Goal: Task Accomplishment & Management: Manage account settings

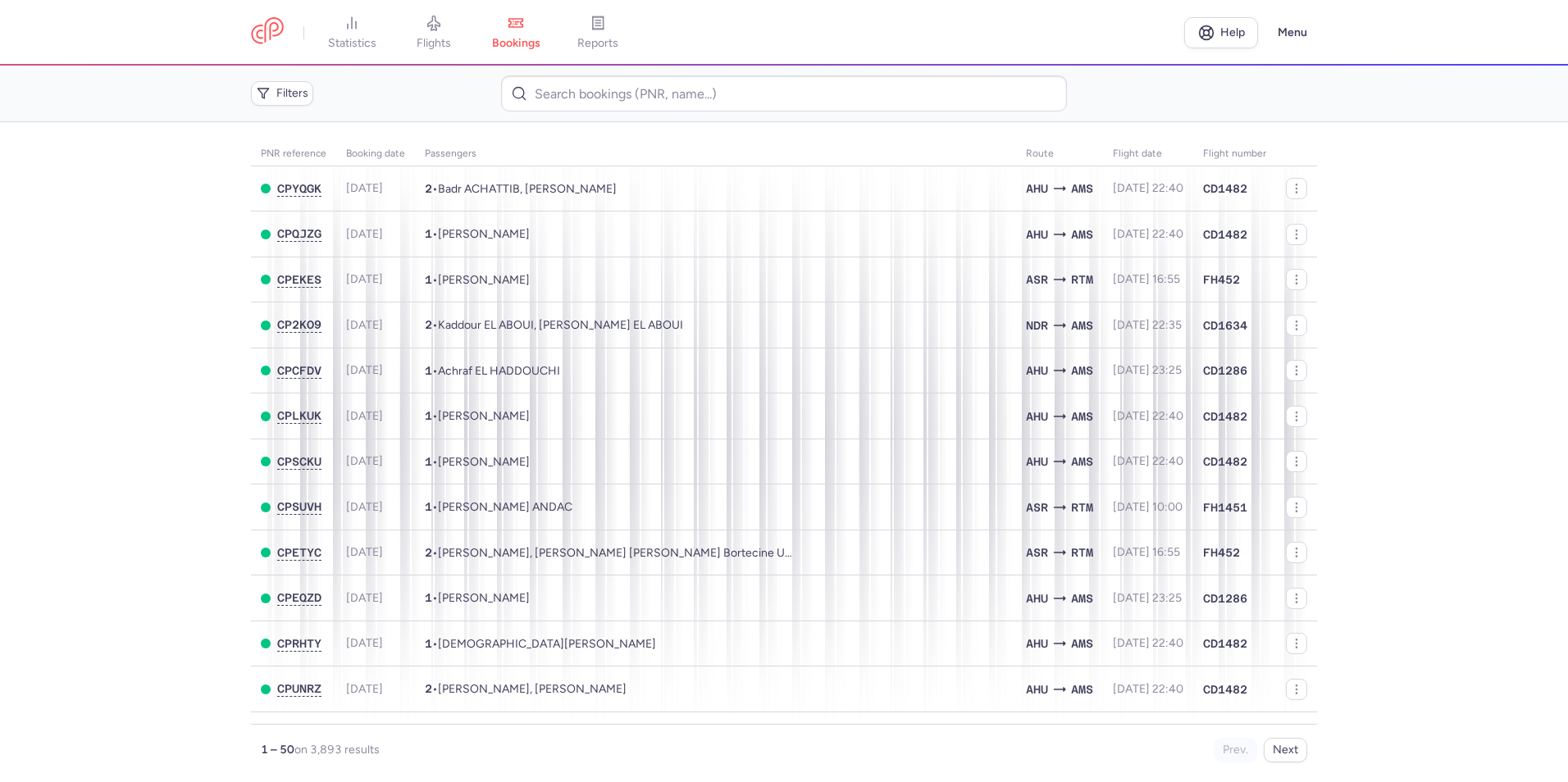
click at [434, 42] on span "flights" at bounding box center [433, 43] width 34 height 15
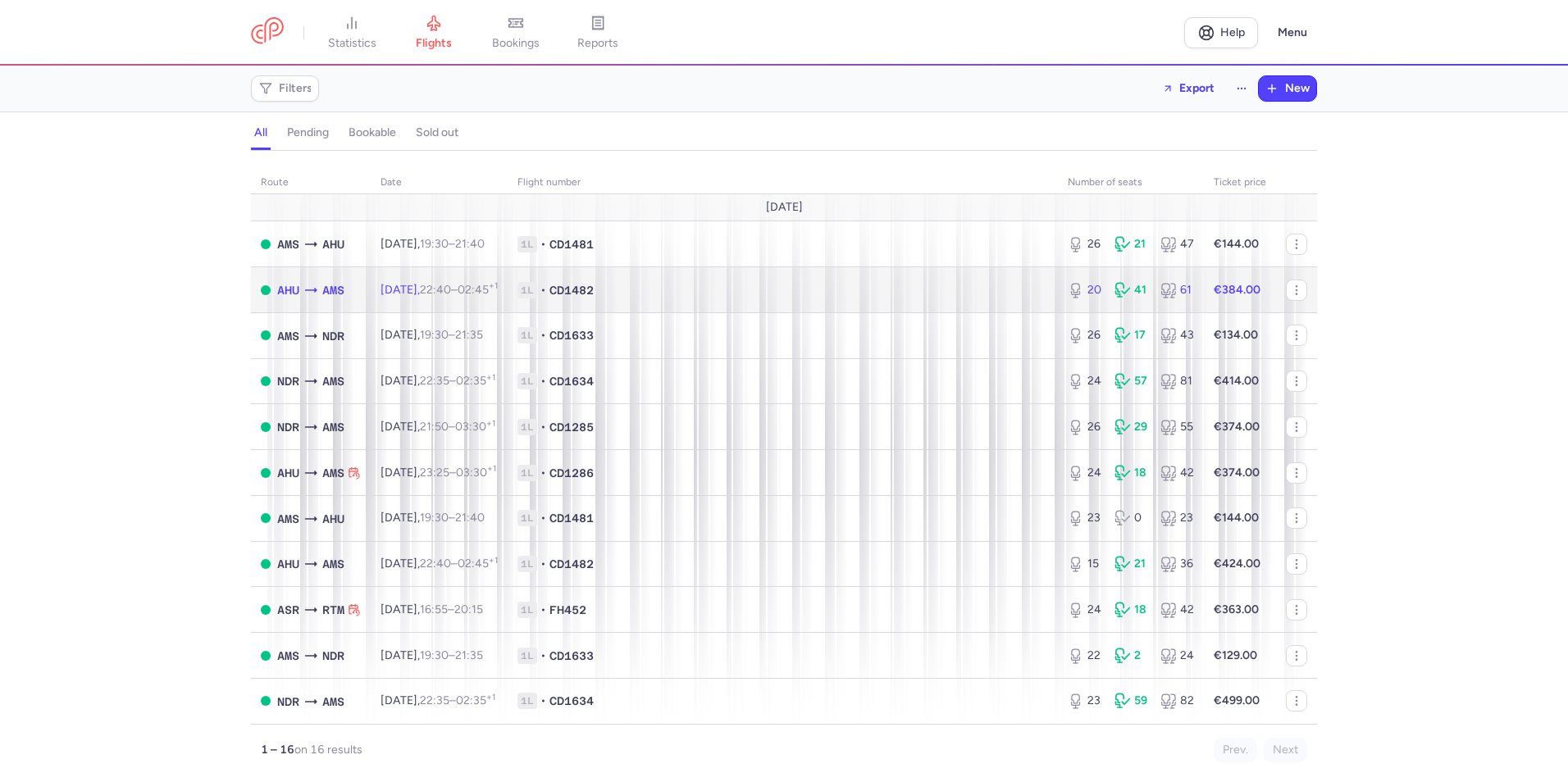
click at [773, 282] on span "1L • CD1482" at bounding box center [783, 290] width 531 height 17
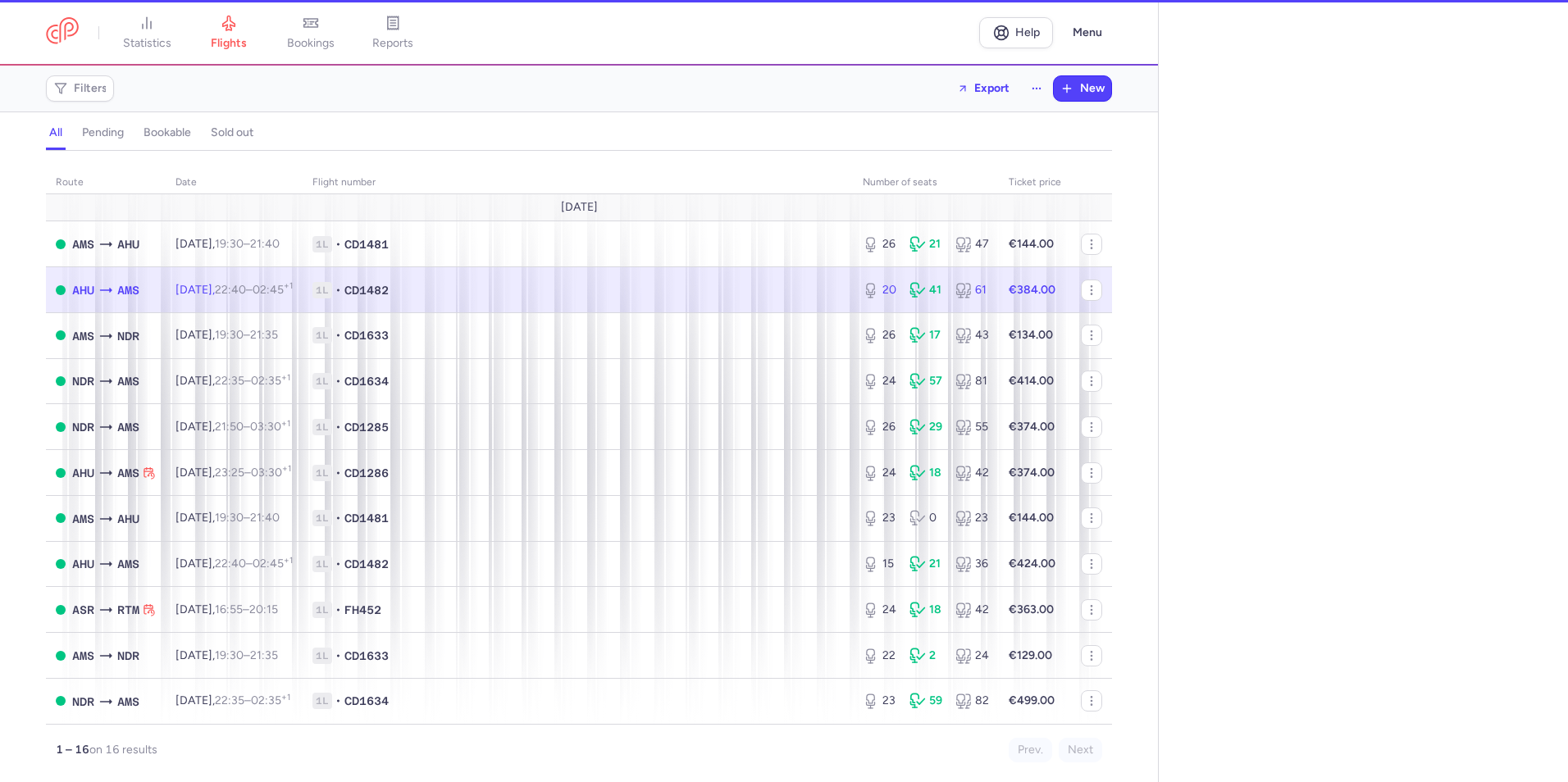
select select "days"
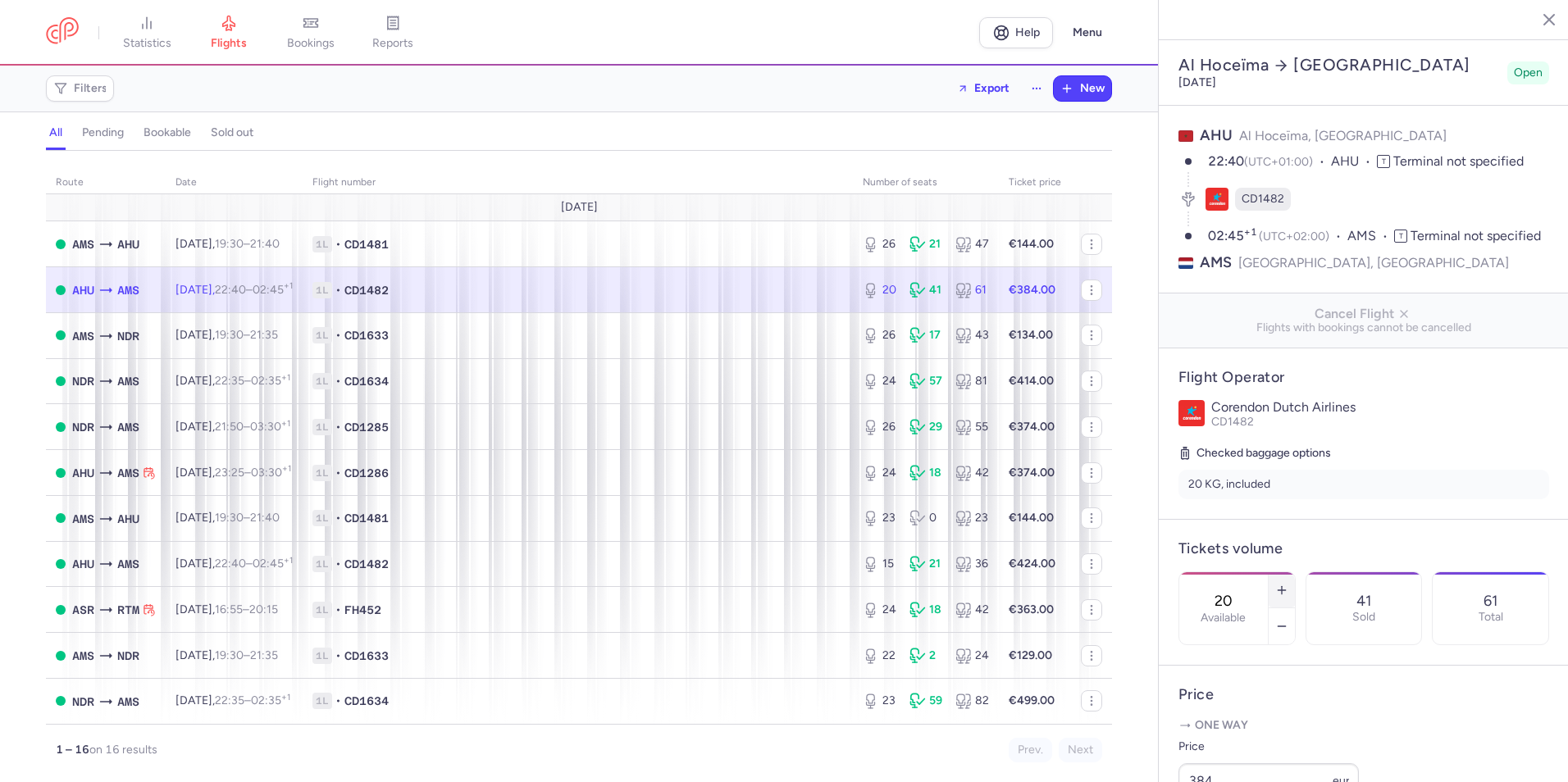
click at [1288, 584] on icon "button" at bounding box center [1281, 590] width 13 height 13
click at [1226, 762] on button "Save changes" at bounding box center [1232, 750] width 109 height 36
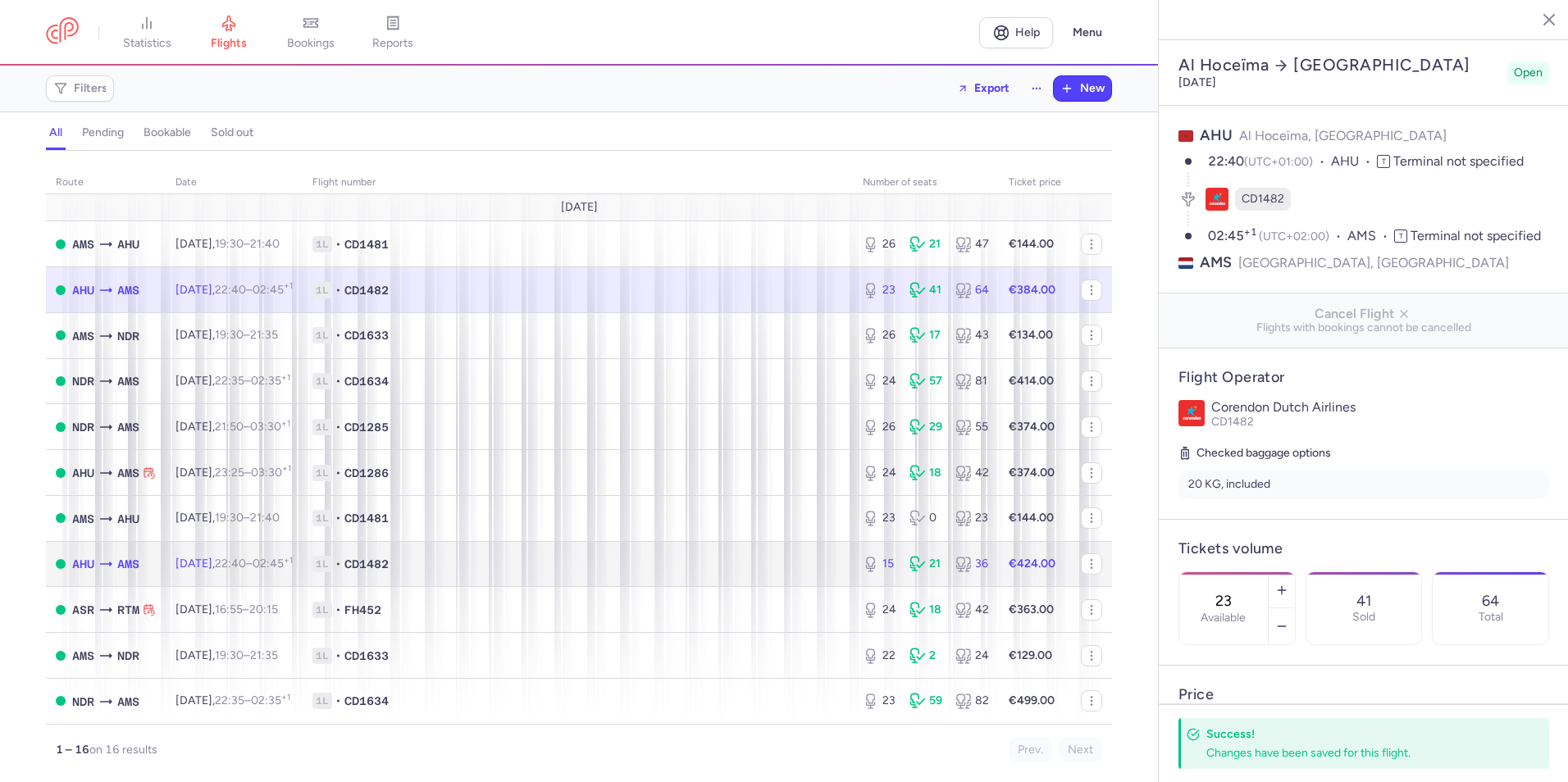
click at [621, 549] on td "1L • CD1482" at bounding box center [578, 564] width 550 height 46
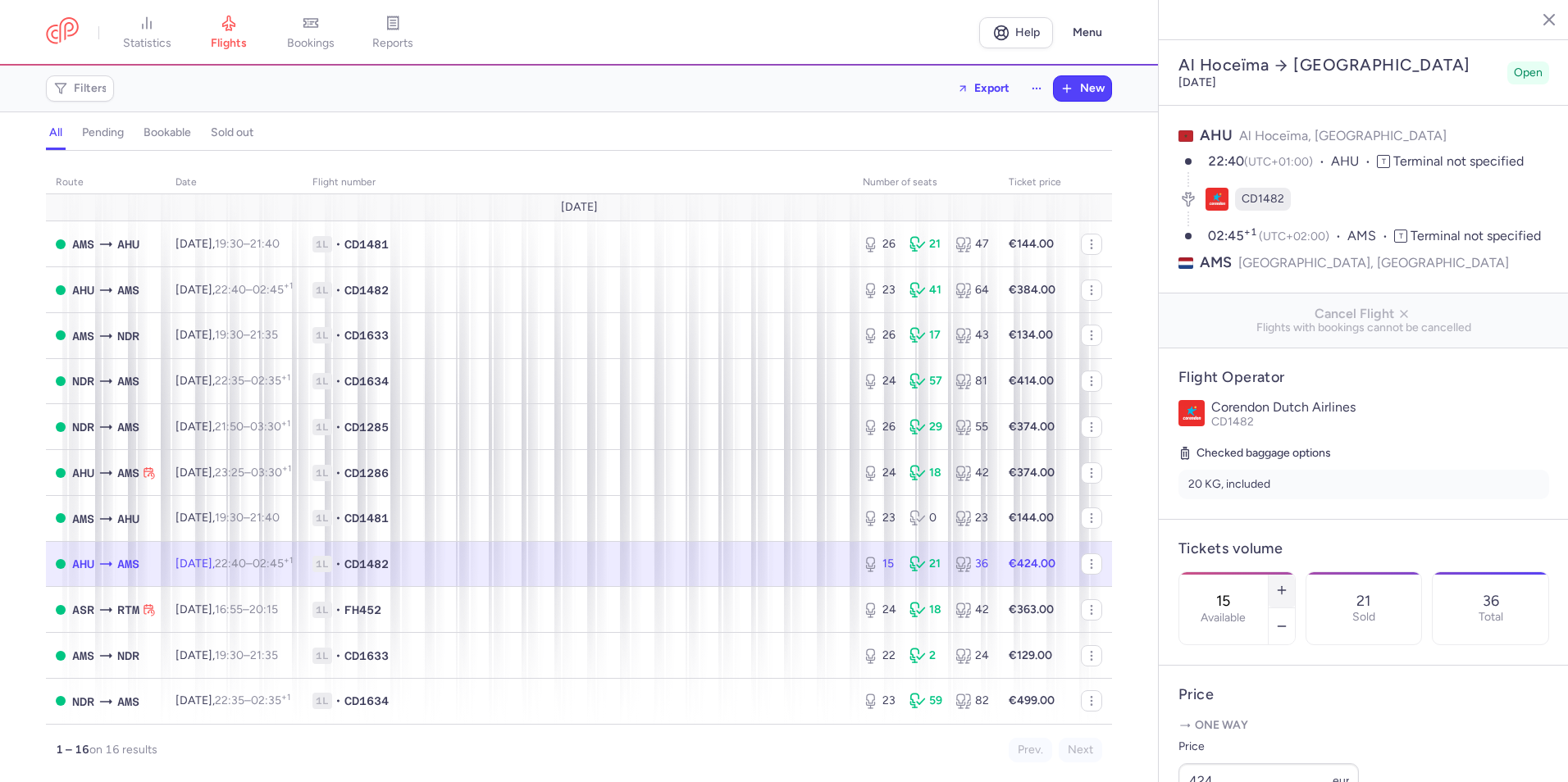
click at [1295, 573] on button "button" at bounding box center [1282, 589] width 26 height 36
click at [1295, 573] on button "button" at bounding box center [1282, 589] width 26 height 36
click at [1295, 572] on button "button" at bounding box center [1282, 589] width 26 height 36
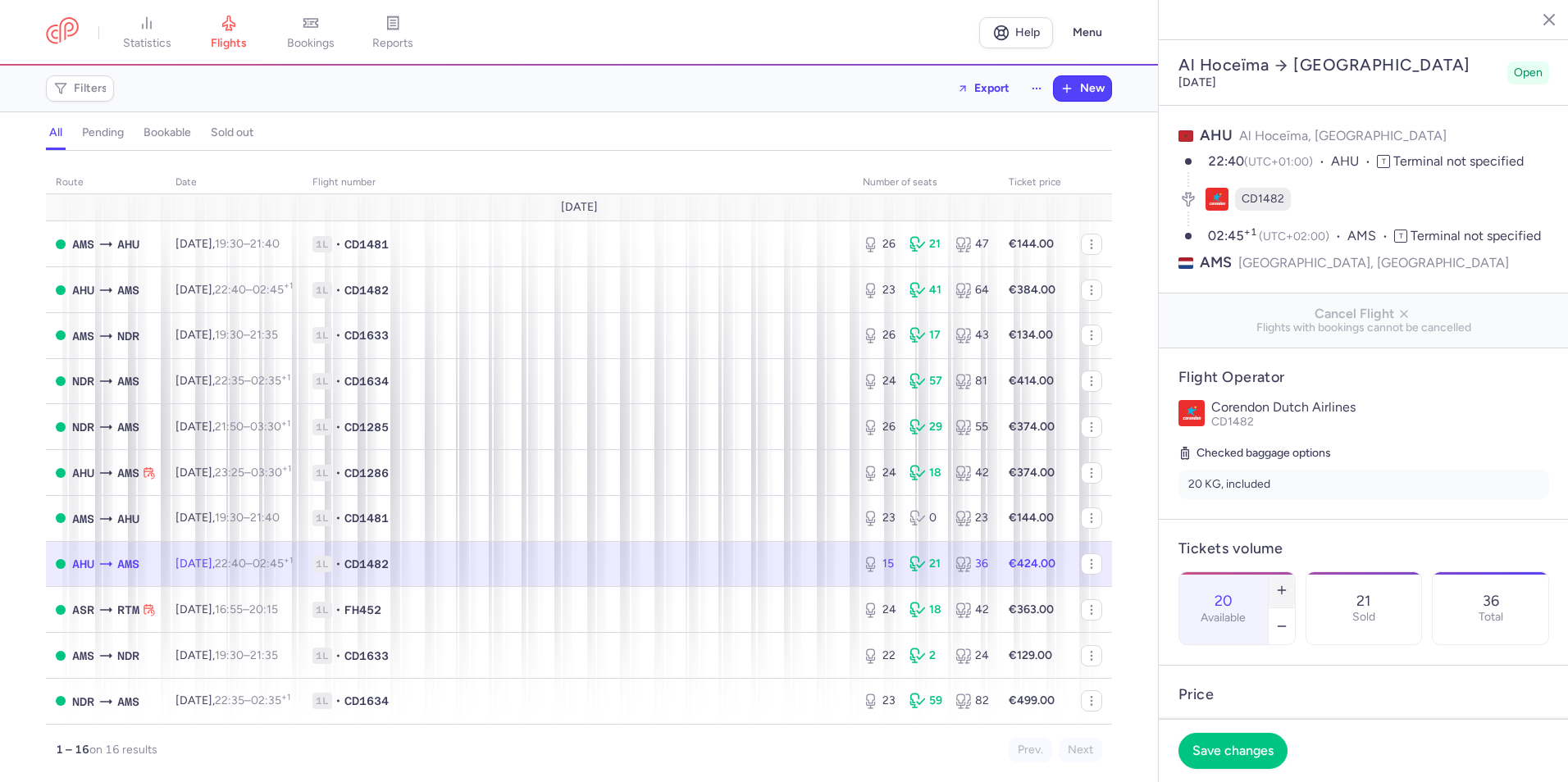
click at [1295, 572] on button "button" at bounding box center [1282, 589] width 26 height 36
click at [1288, 584] on icon "button" at bounding box center [1281, 590] width 13 height 13
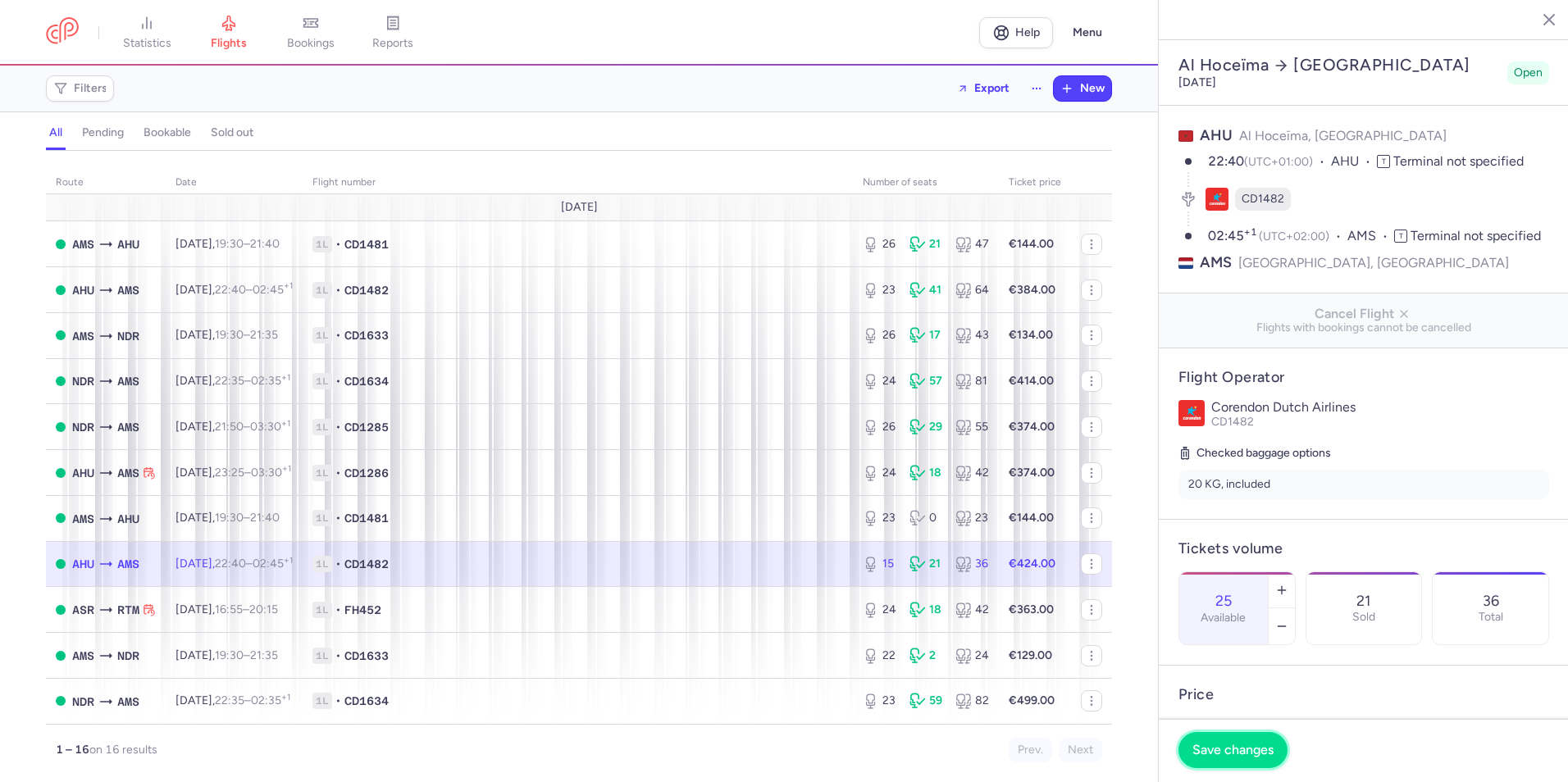
click at [1244, 740] on button "Save changes" at bounding box center [1232, 750] width 109 height 36
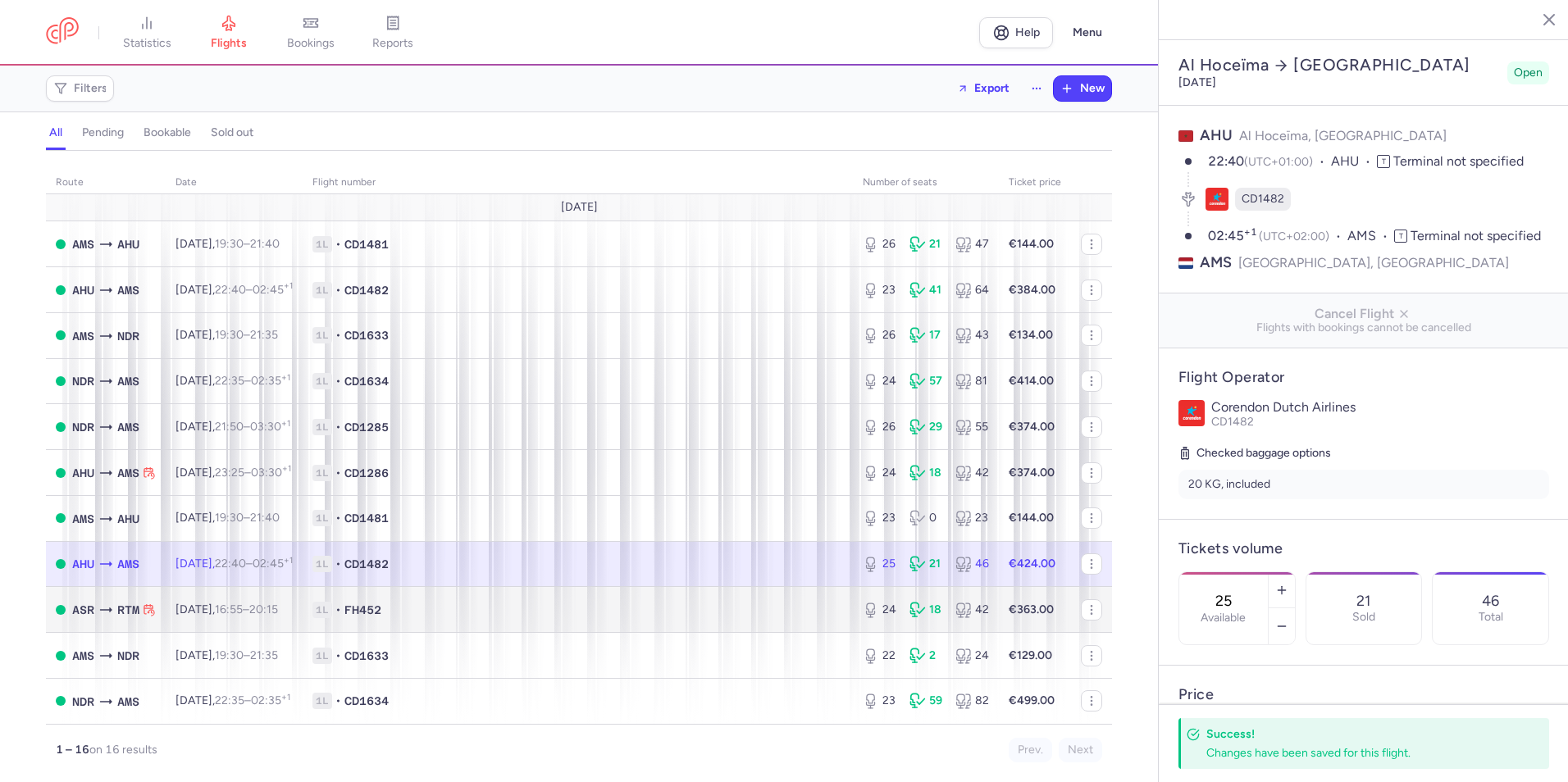
scroll to position [246, 0]
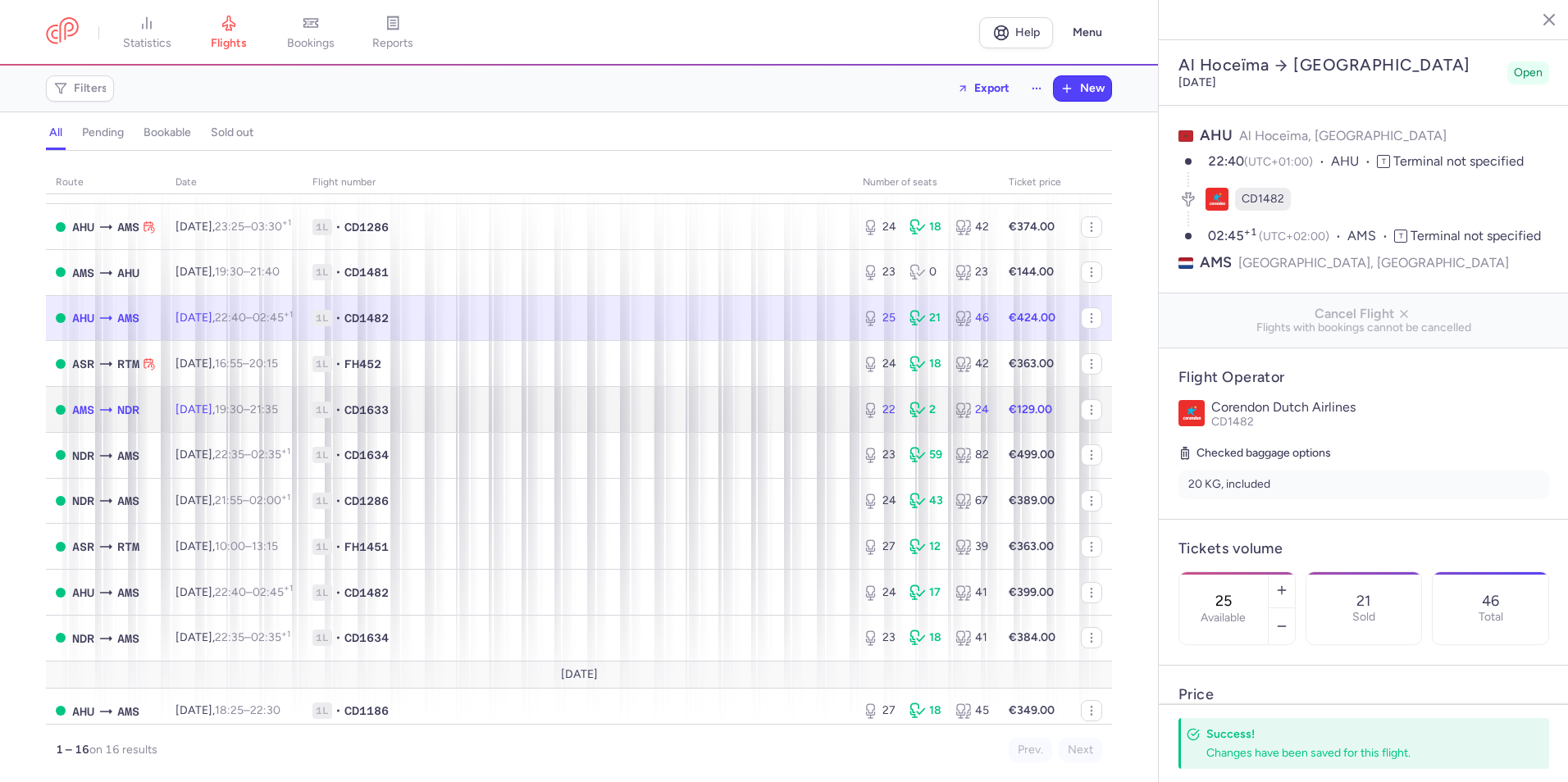
click at [879, 403] on div "22" at bounding box center [879, 409] width 34 height 17
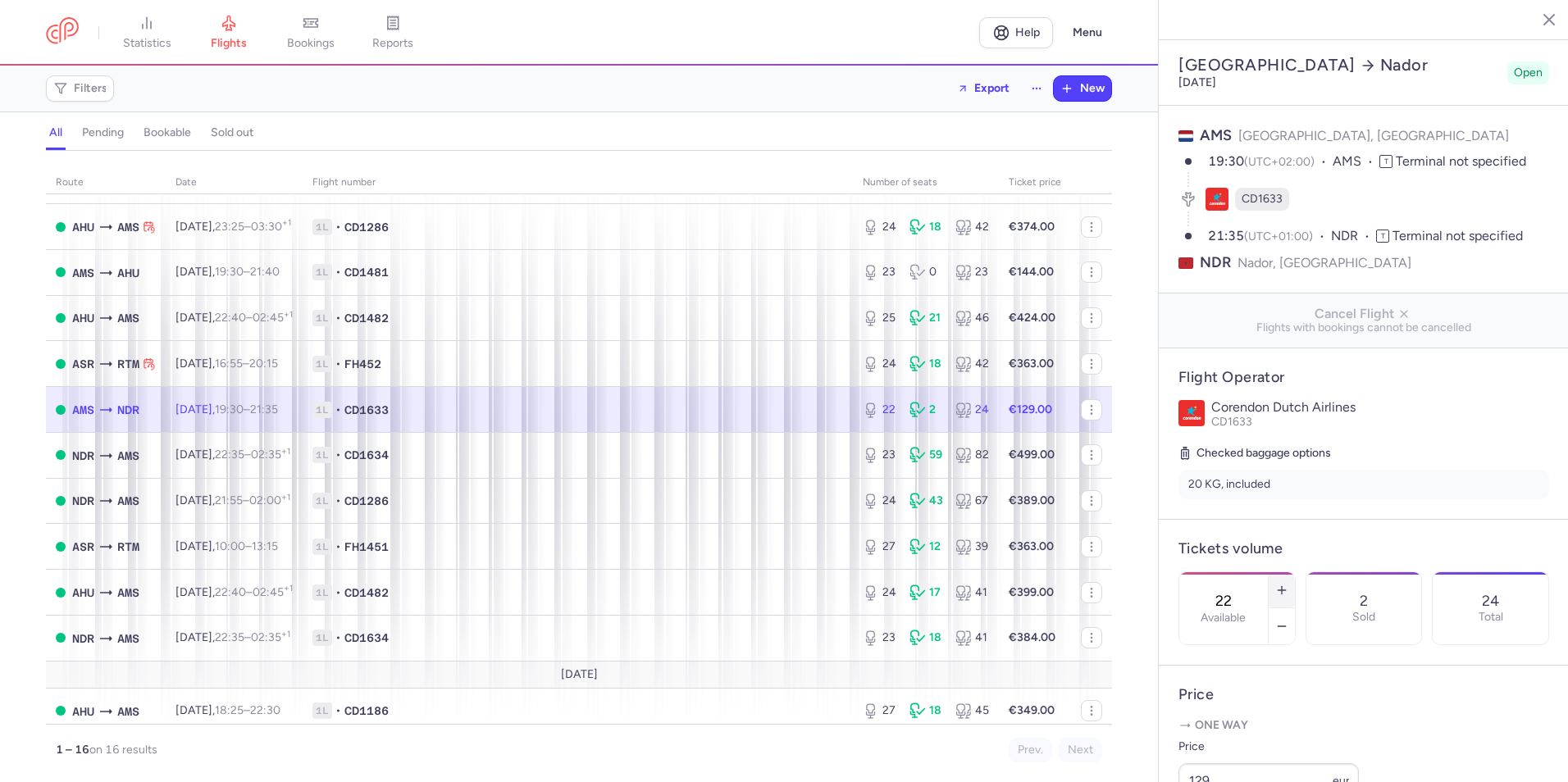
click at [1288, 584] on icon "button" at bounding box center [1281, 590] width 13 height 13
click at [1285, 590] on line "button" at bounding box center [1281, 590] width 7 height 0
type input "25"
click at [1247, 727] on footer "Save changes" at bounding box center [1364, 751] width 410 height 63
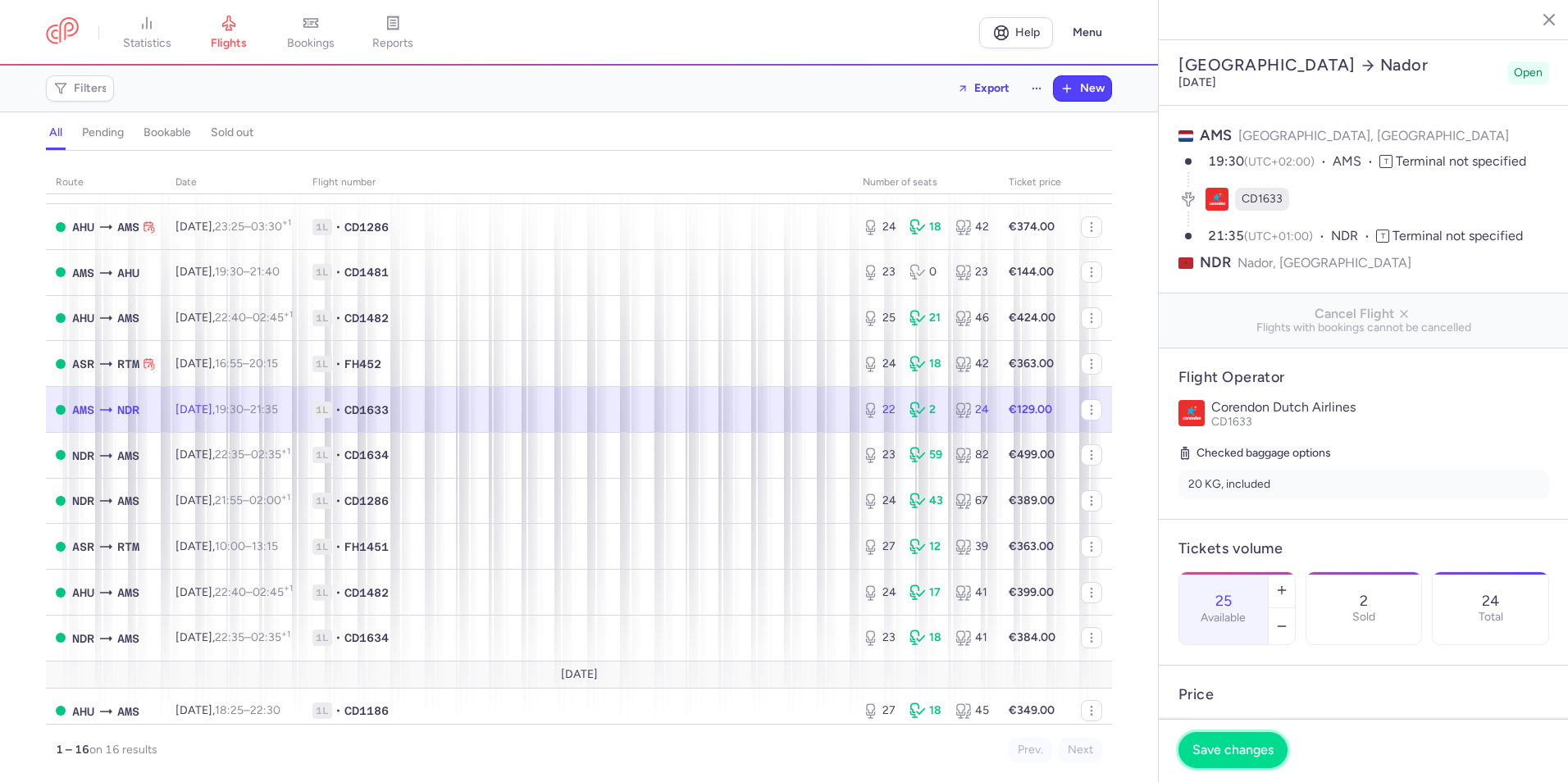
click at [1246, 737] on button "Save changes" at bounding box center [1232, 750] width 109 height 36
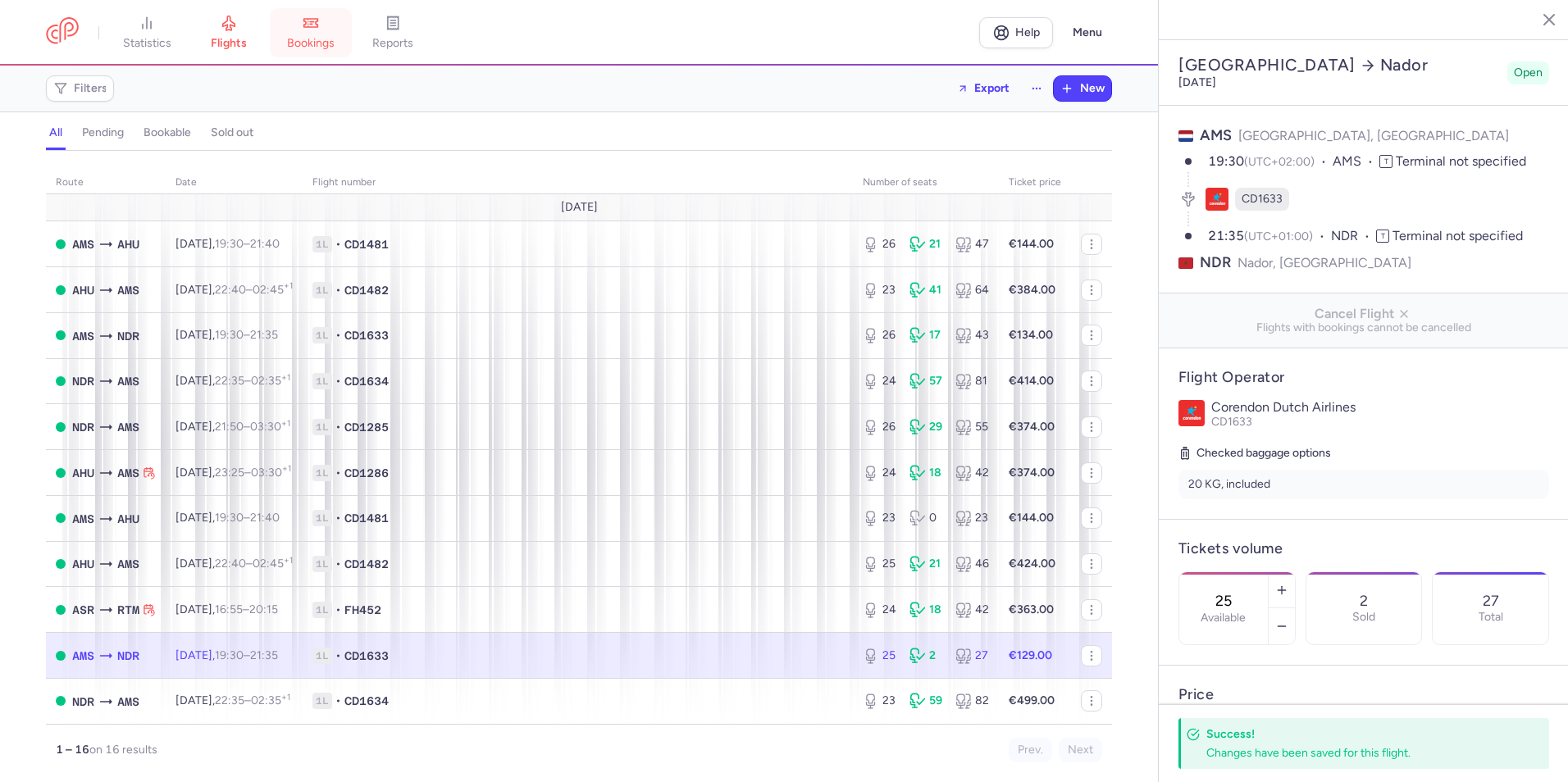
click at [323, 50] on span "bookings" at bounding box center [311, 43] width 47 height 15
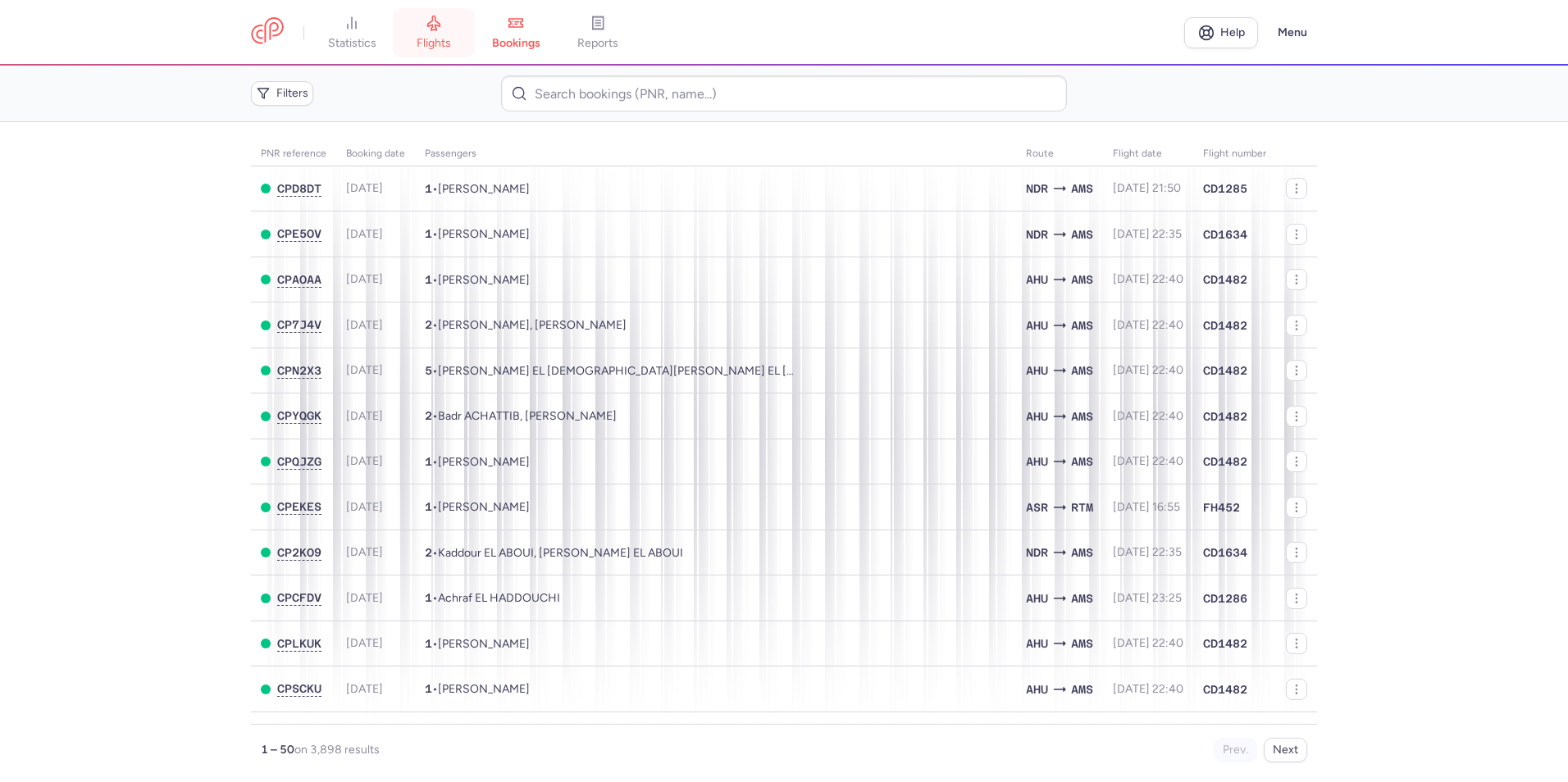
click at [419, 35] on link "flights" at bounding box center [434, 32] width 82 height 36
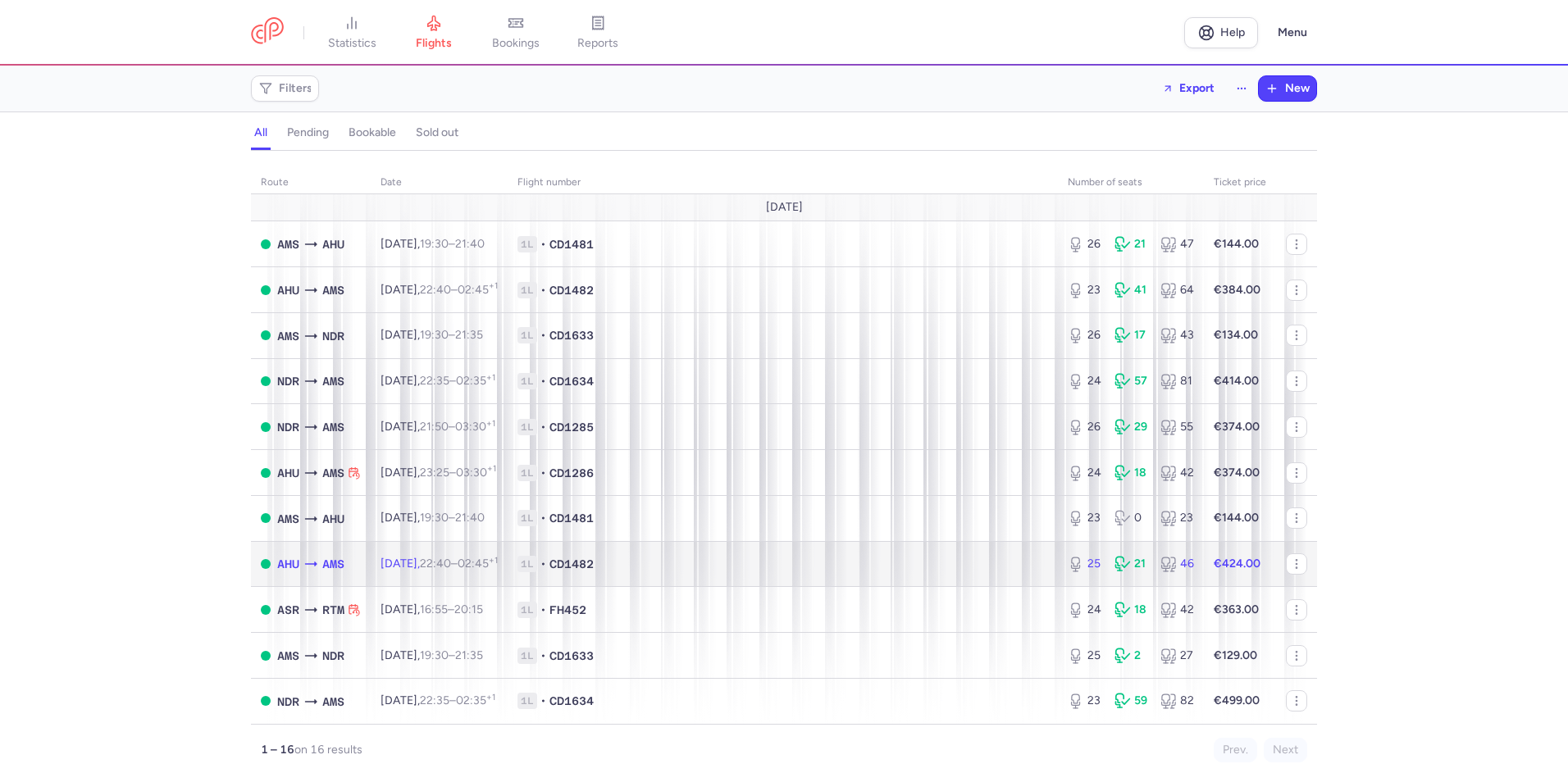
click at [429, 555] on td "[DATE] 22:40 – 02:45 +1" at bounding box center [438, 564] width 137 height 46
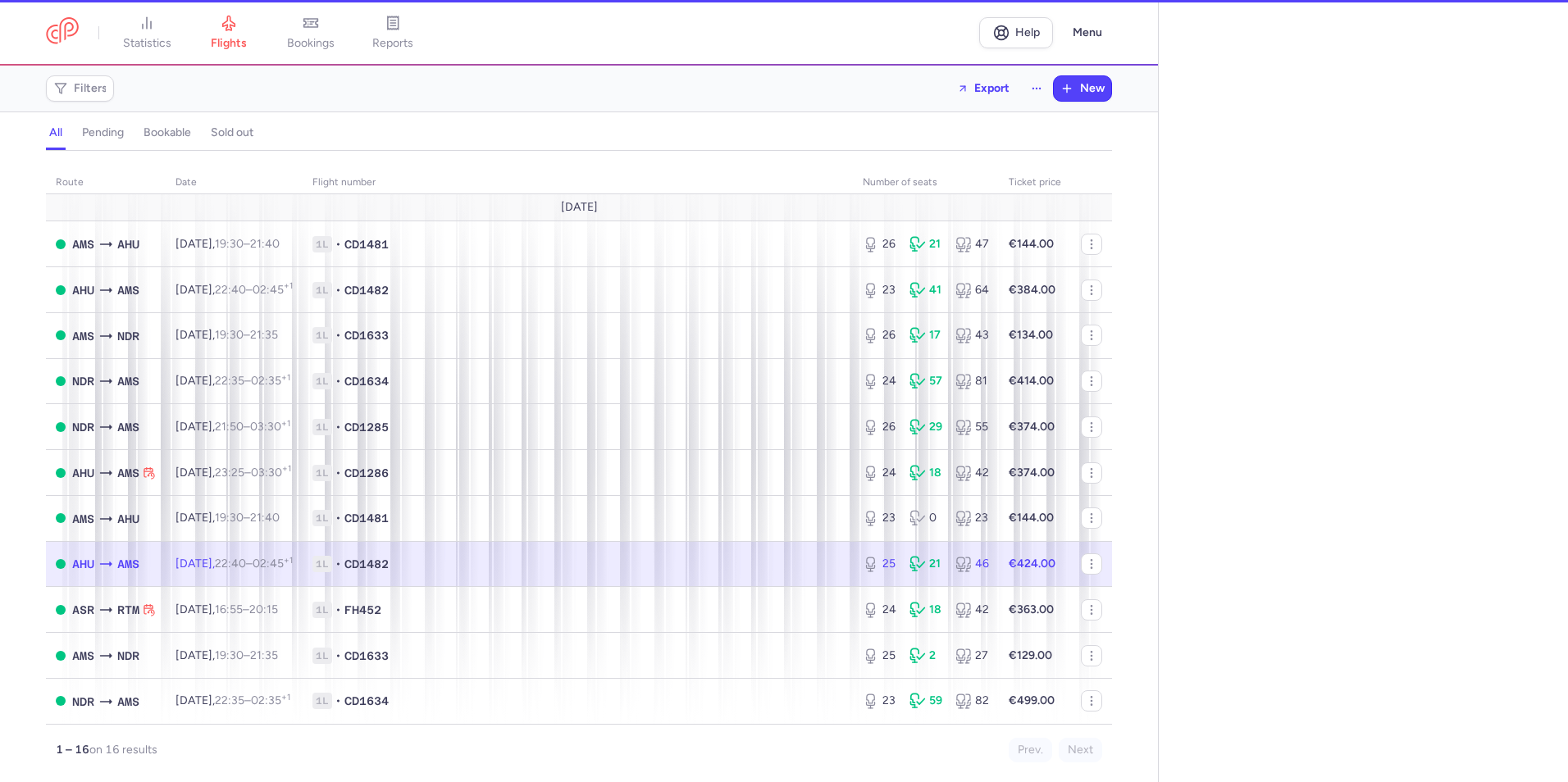
select select "days"
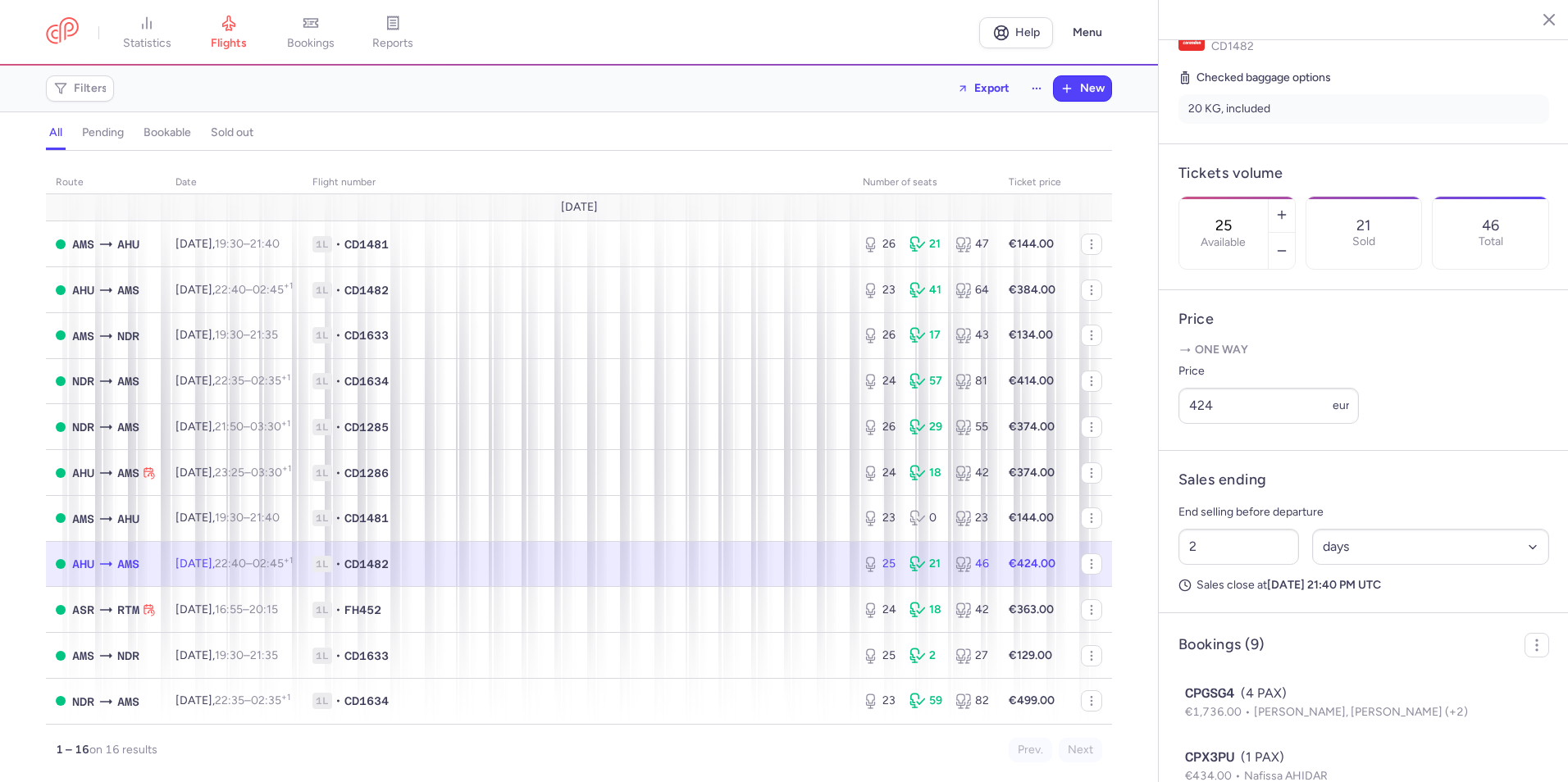
scroll to position [491, 0]
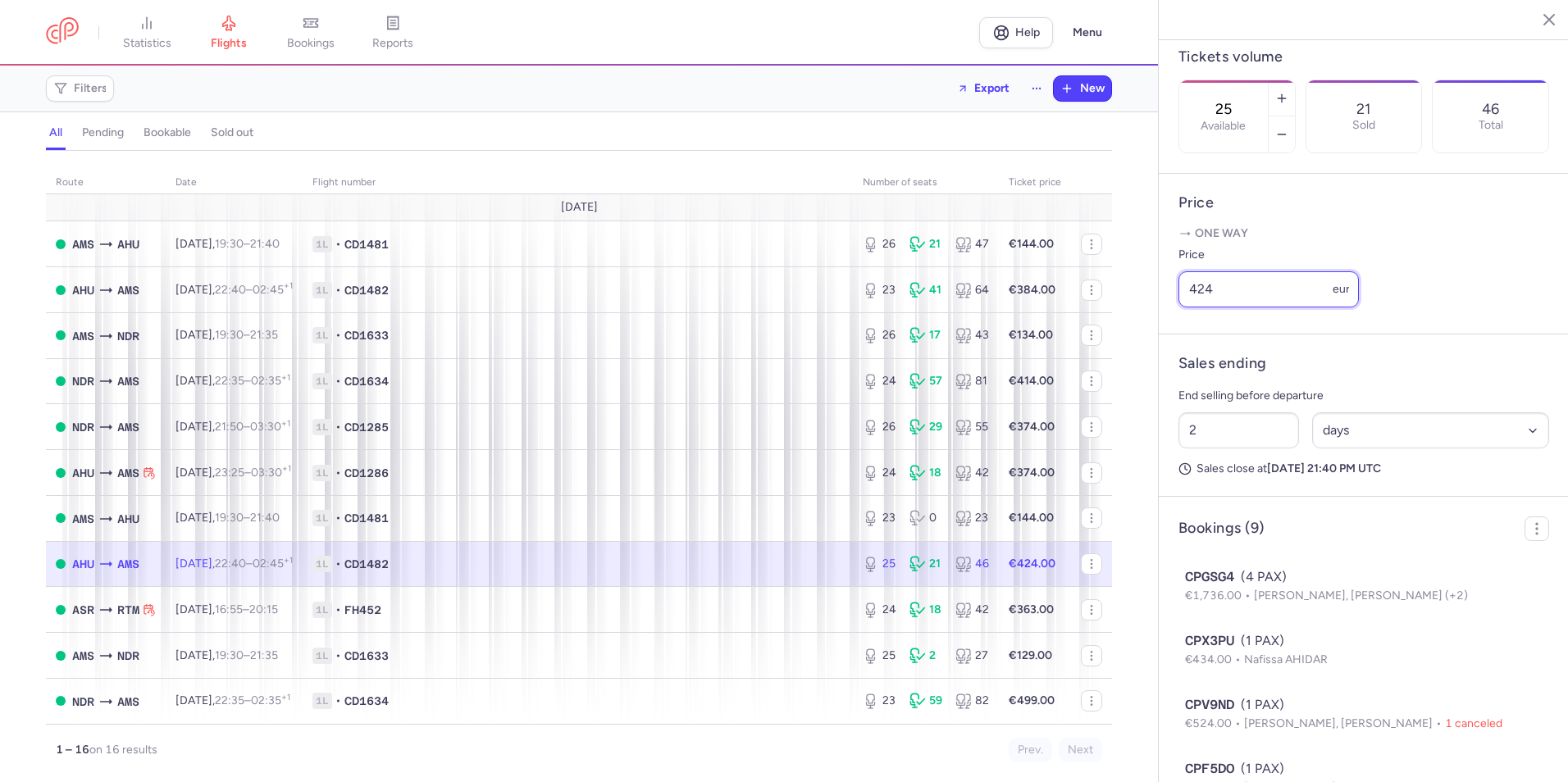
drag, startPoint x: 1234, startPoint y: 350, endPoint x: 1161, endPoint y: 345, distance: 73.2
click at [1161, 334] on article "Price One way Price 424 eur" at bounding box center [1364, 254] width 410 height 161
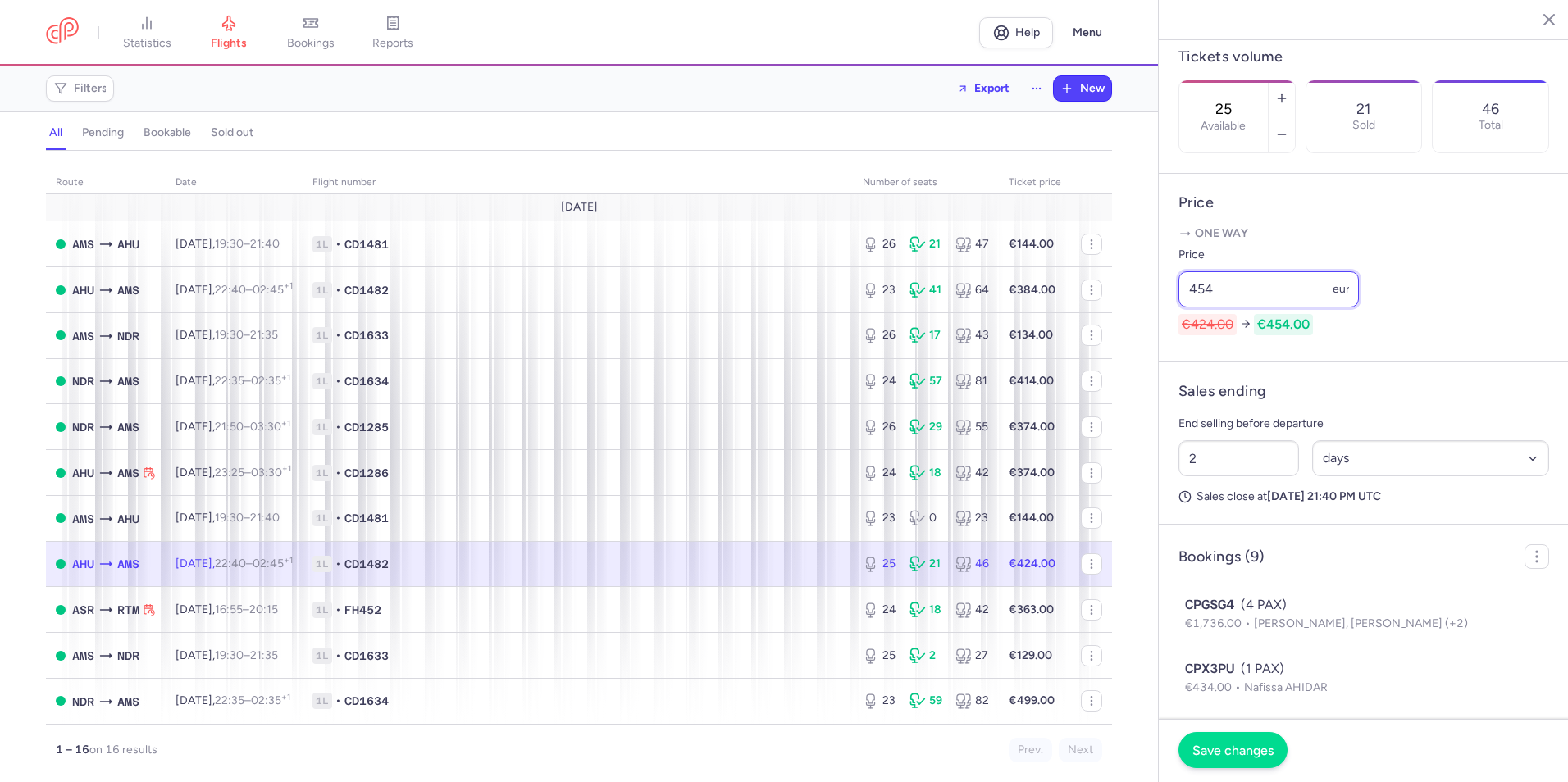
type input "454"
click at [1215, 745] on span "Save changes" at bounding box center [1232, 750] width 81 height 15
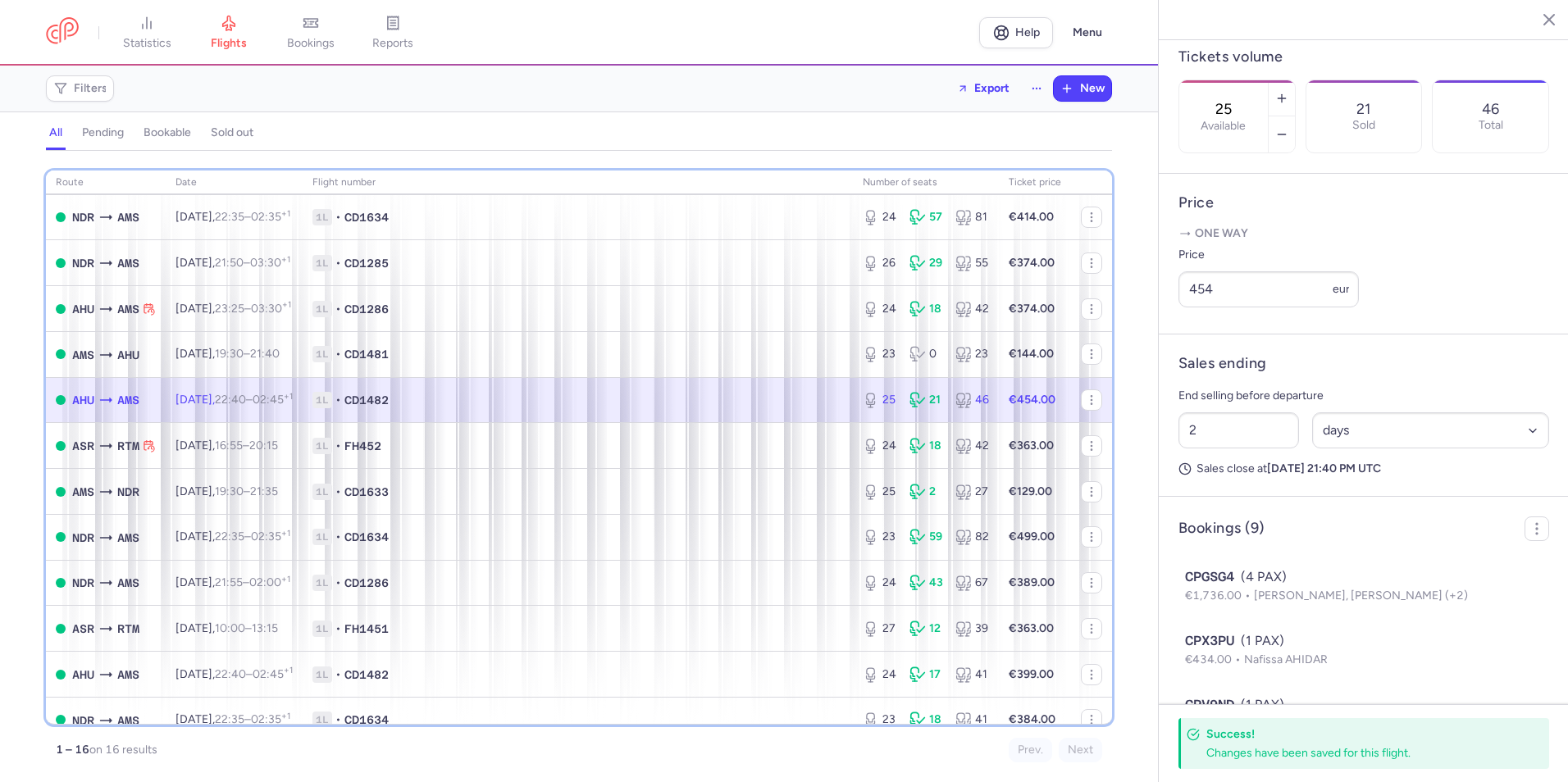
scroll to position [256, 0]
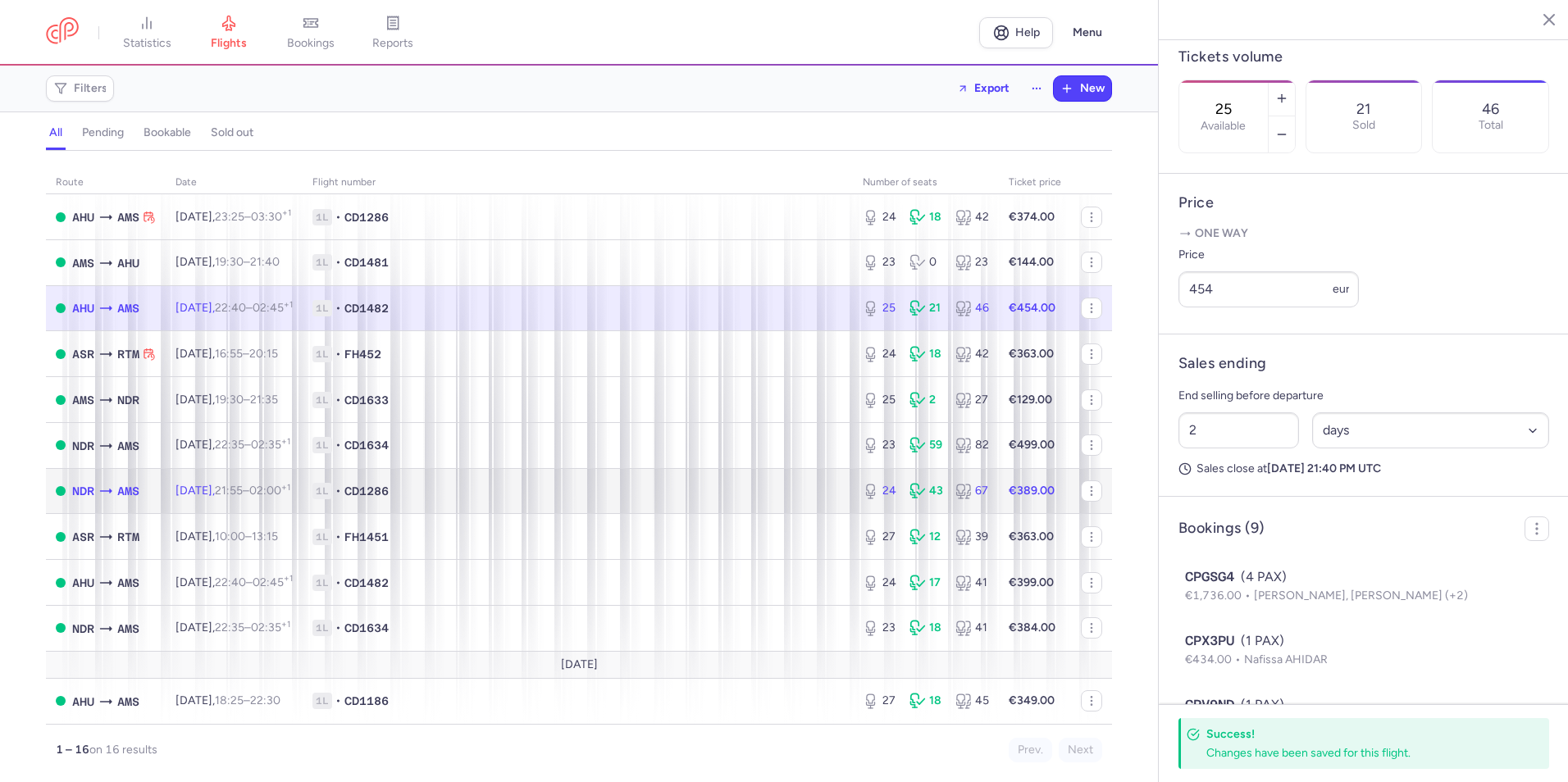
click at [430, 483] on span "1L • CD1286" at bounding box center [578, 490] width 531 height 17
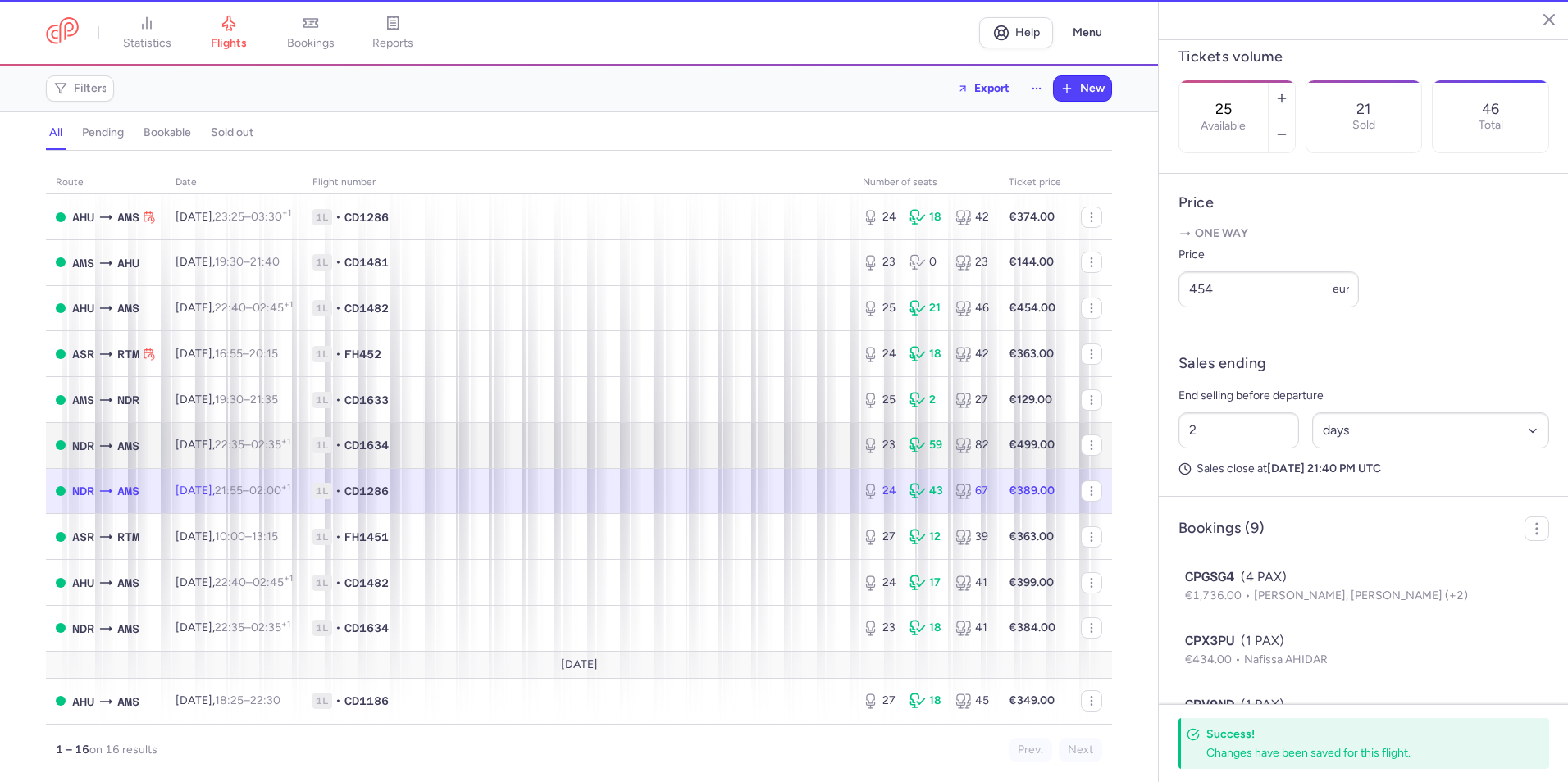
type input "24"
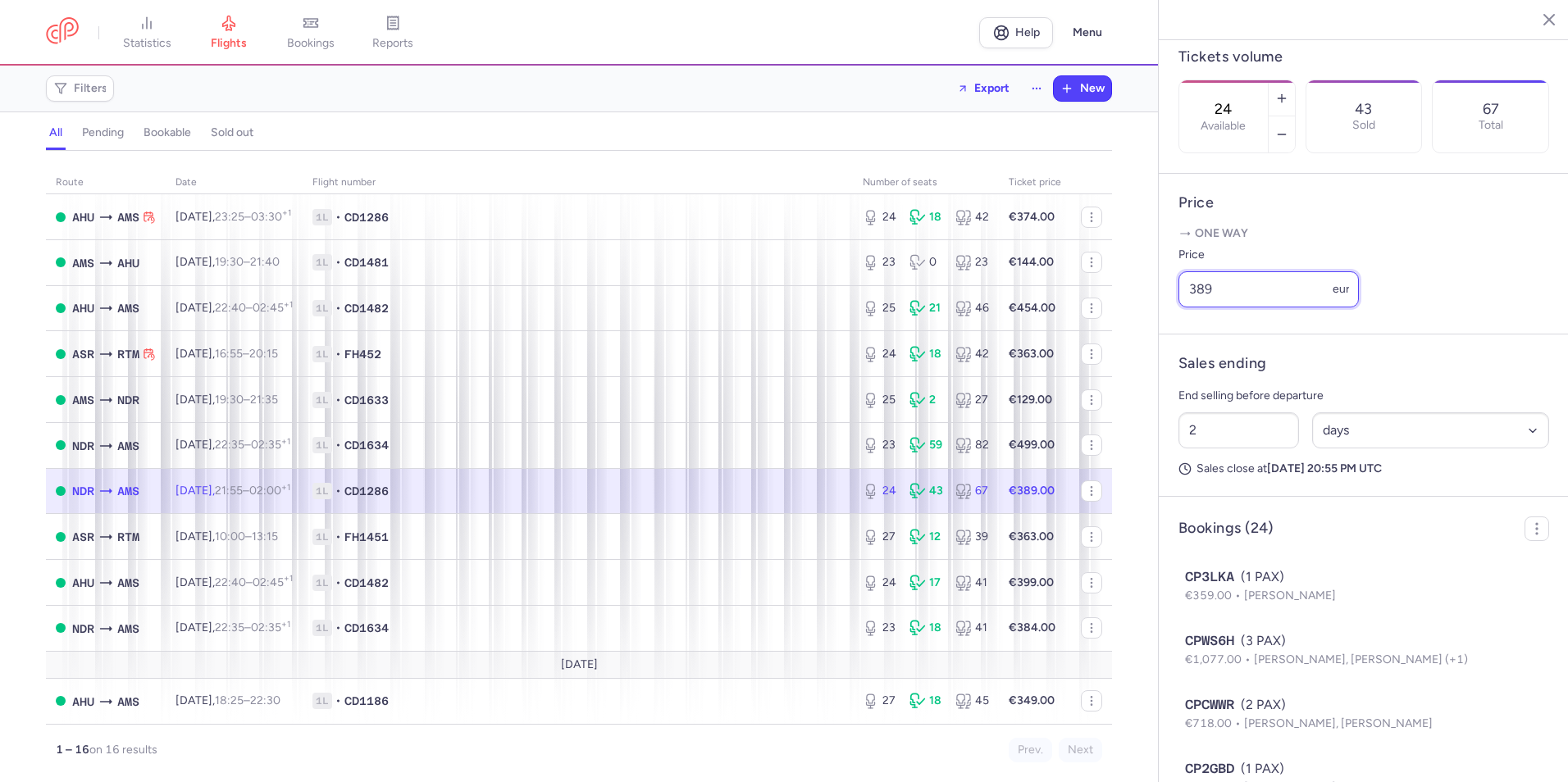
click at [1276, 307] on input "389" at bounding box center [1268, 289] width 181 height 36
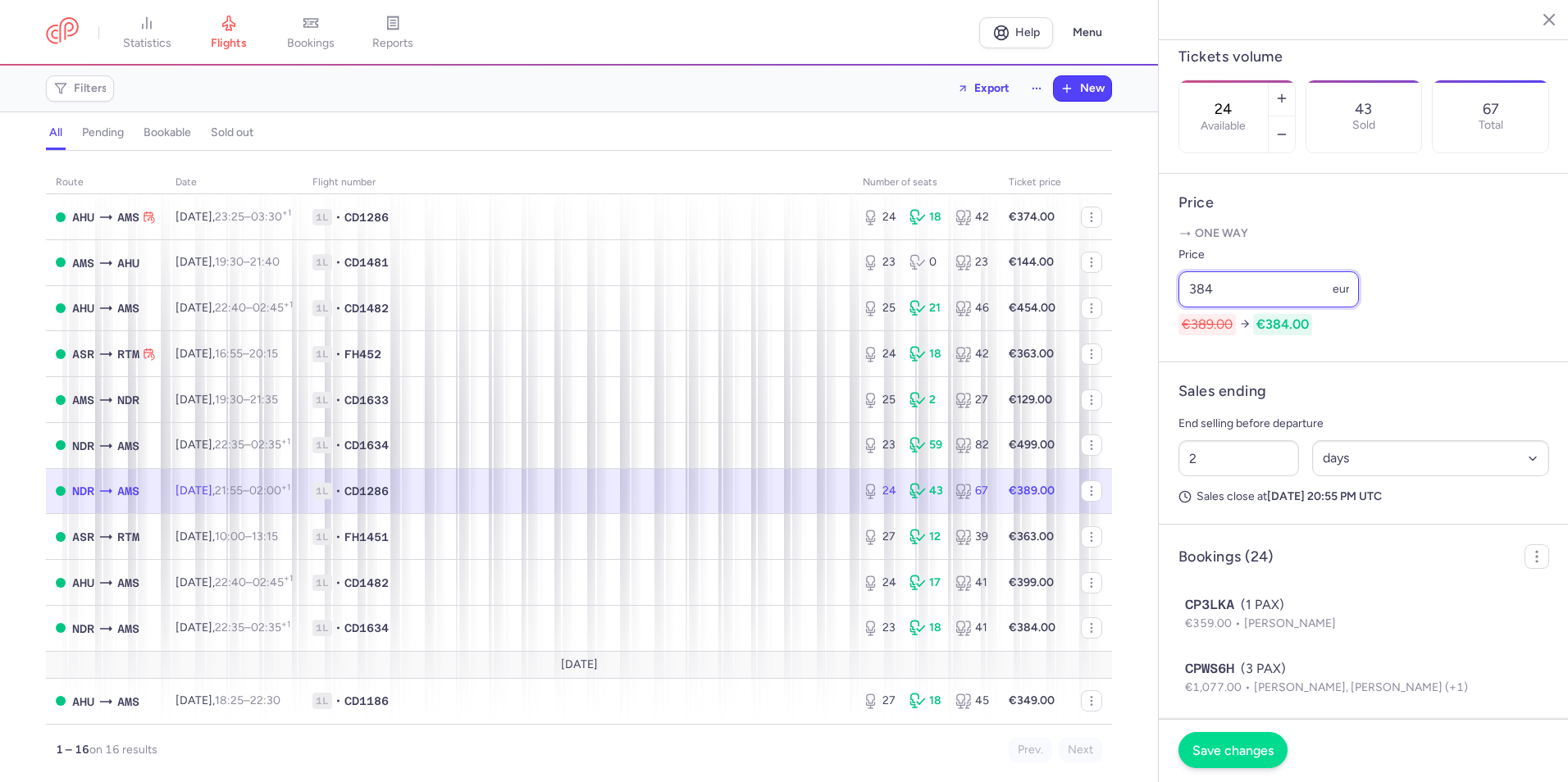
type input "384"
click at [1238, 737] on button "Save changes" at bounding box center [1232, 750] width 109 height 36
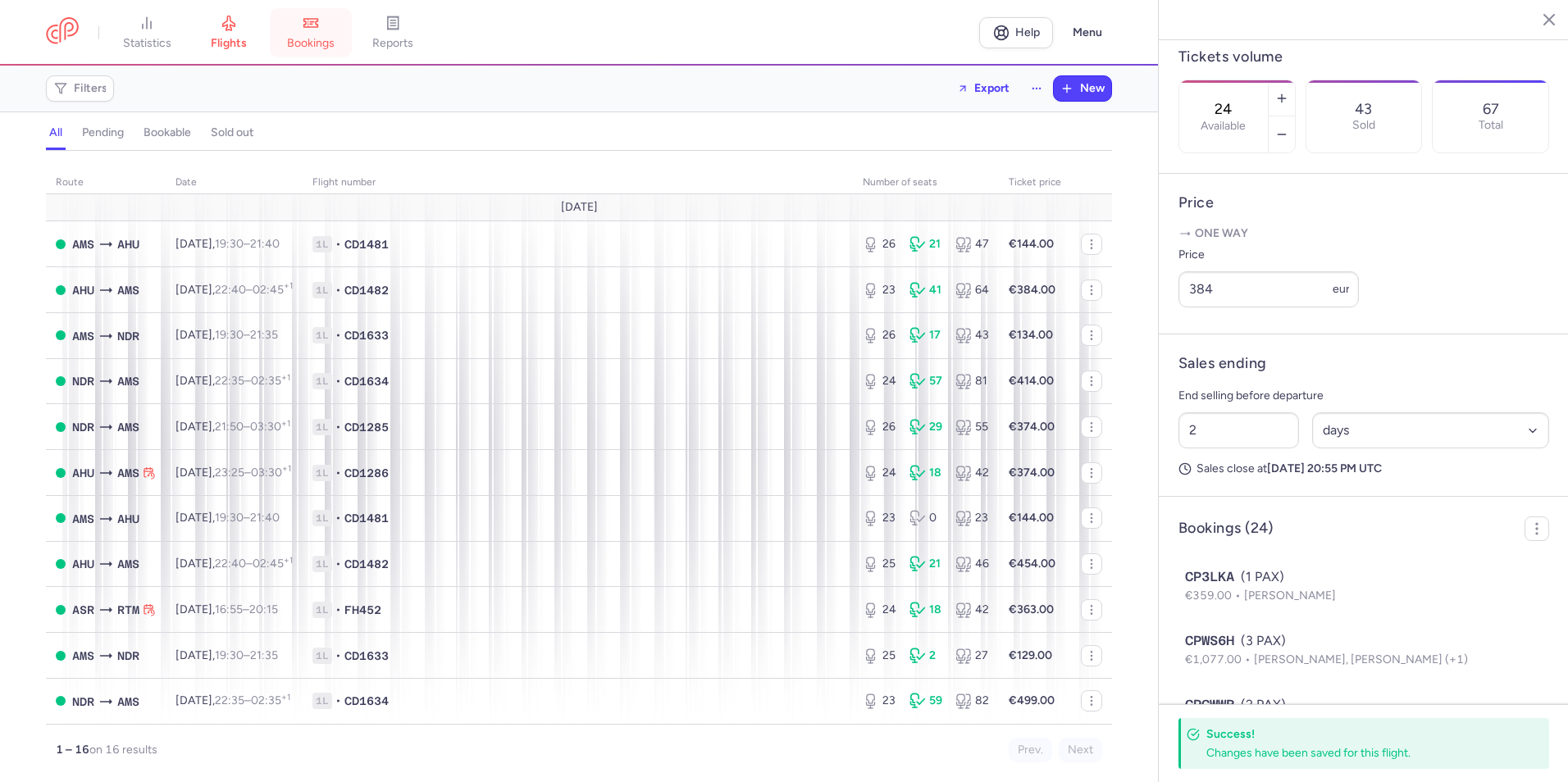
click at [342, 41] on link "bookings" at bounding box center [311, 32] width 82 height 36
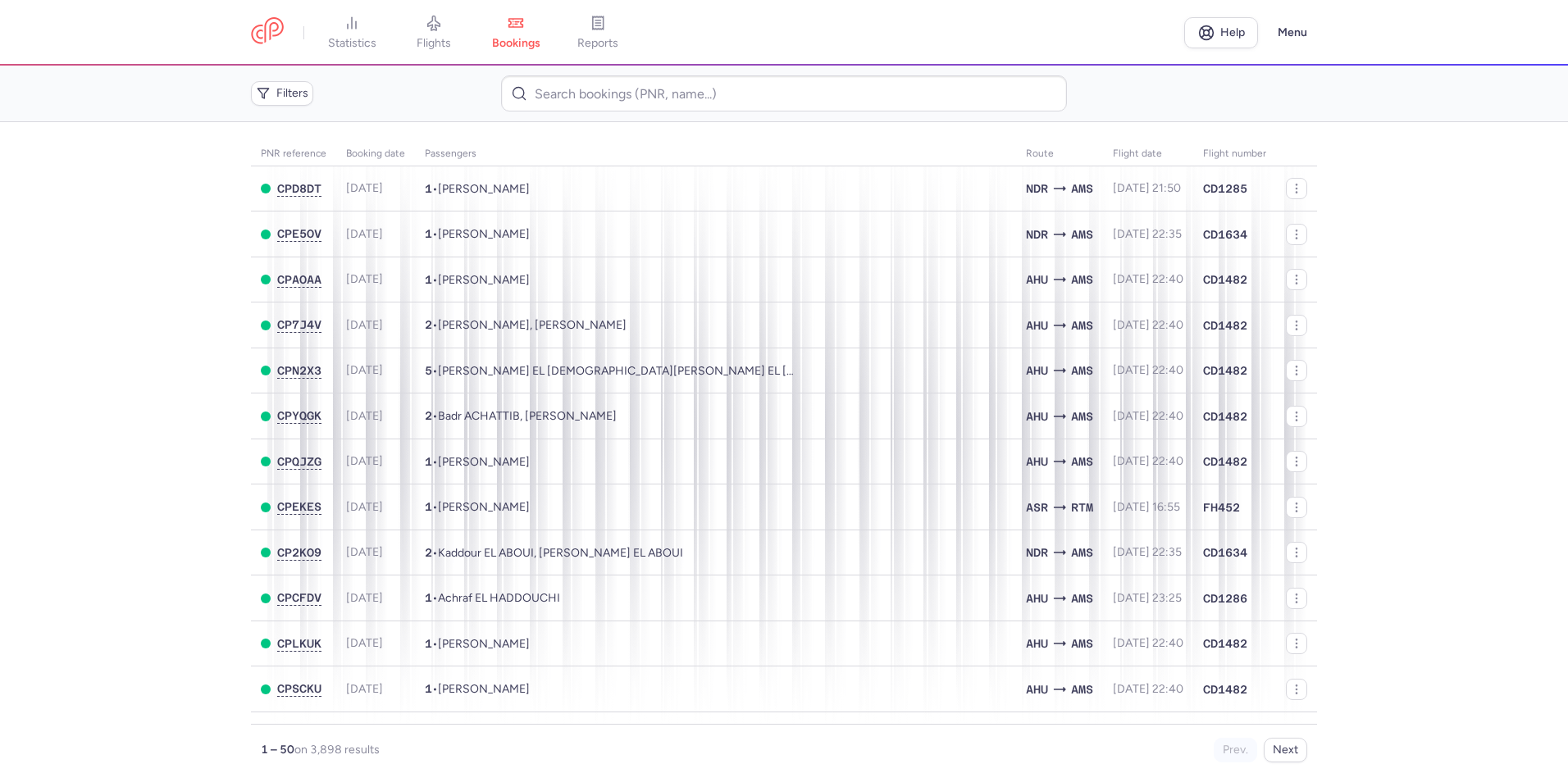
click at [343, 40] on span "statistics" at bounding box center [352, 43] width 48 height 15
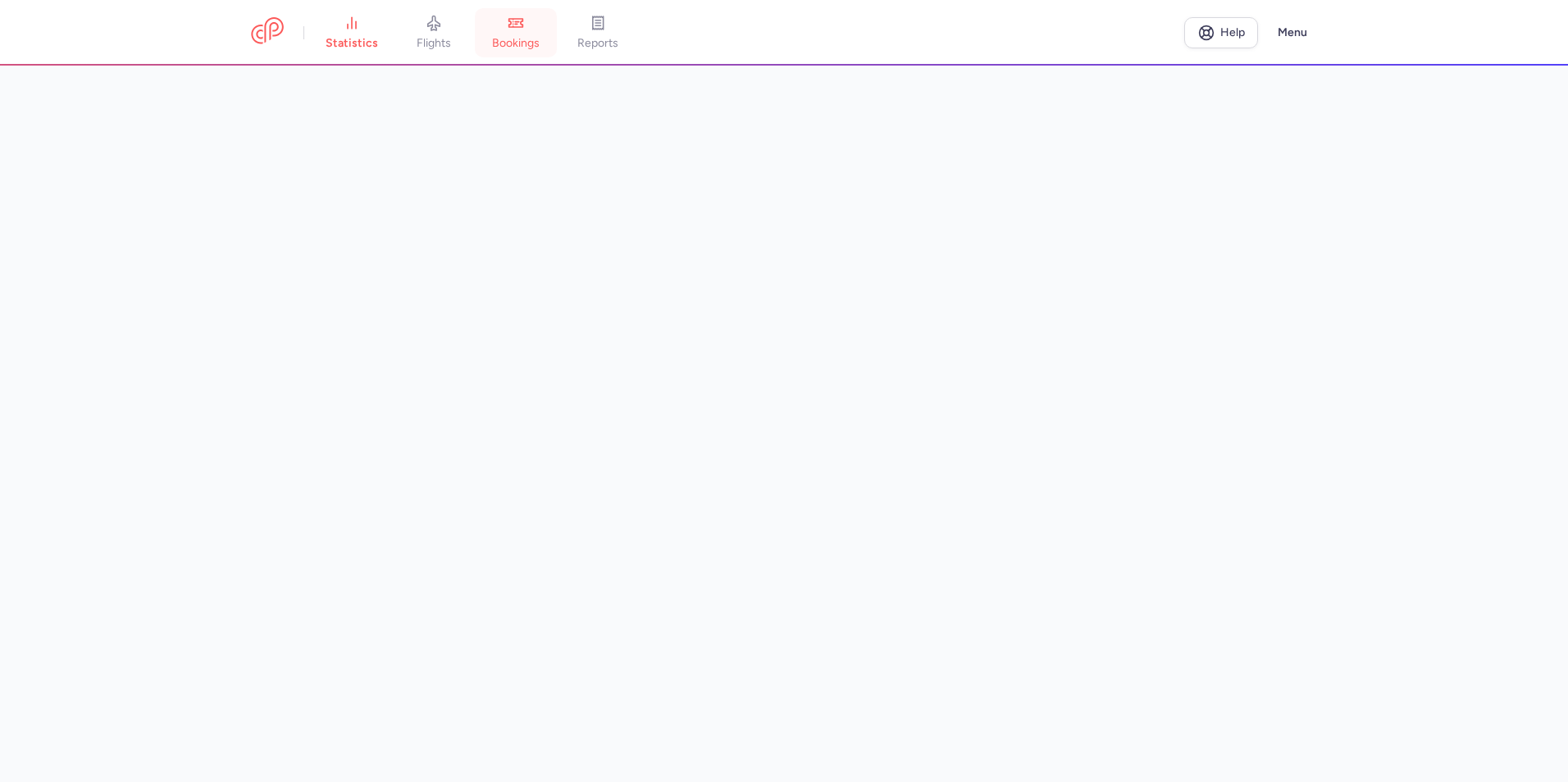
click at [504, 26] on link "bookings" at bounding box center [516, 32] width 82 height 36
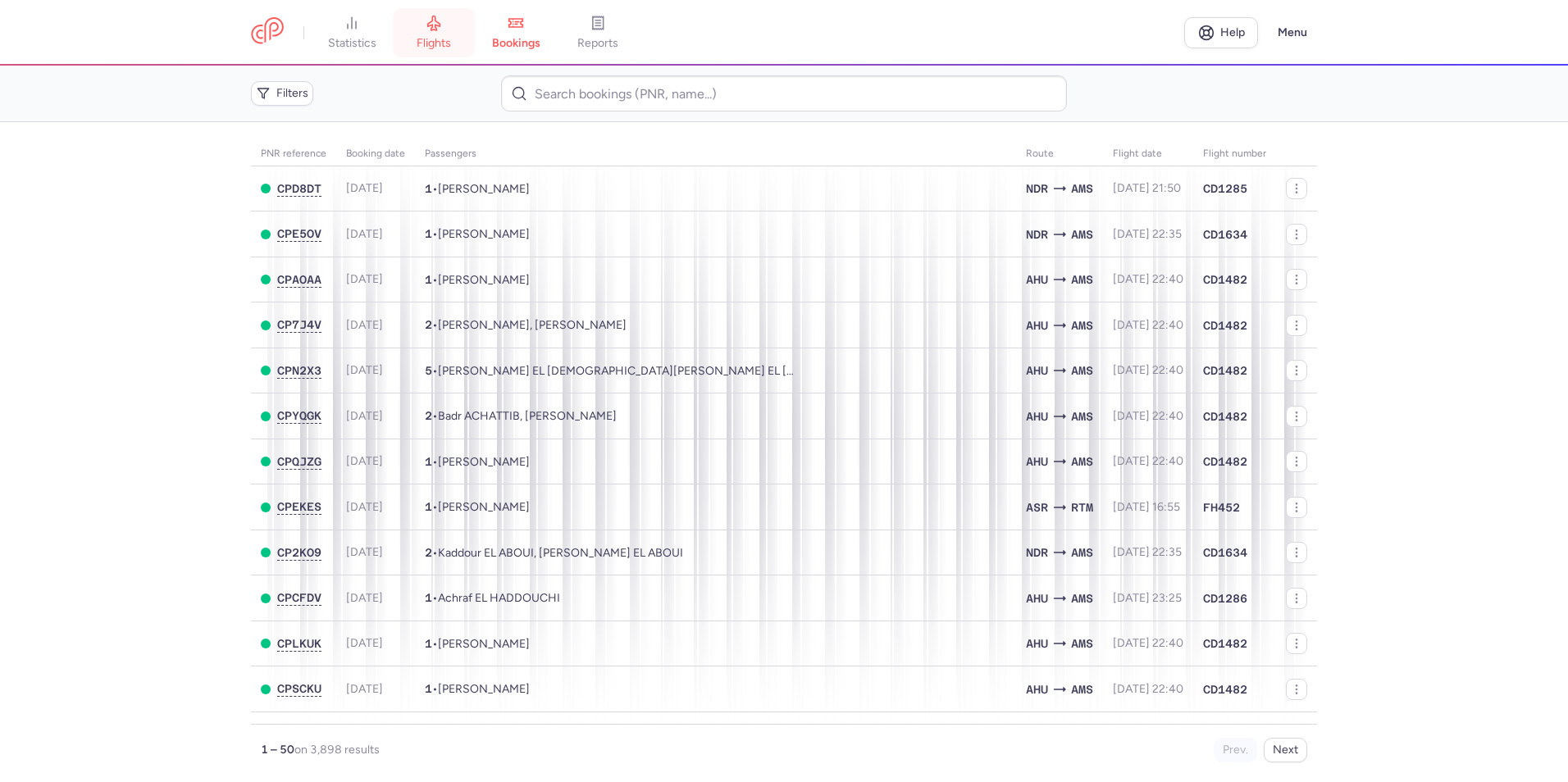
click at [437, 31] on link "flights" at bounding box center [434, 32] width 82 height 36
